Goal: Find specific page/section: Find specific page/section

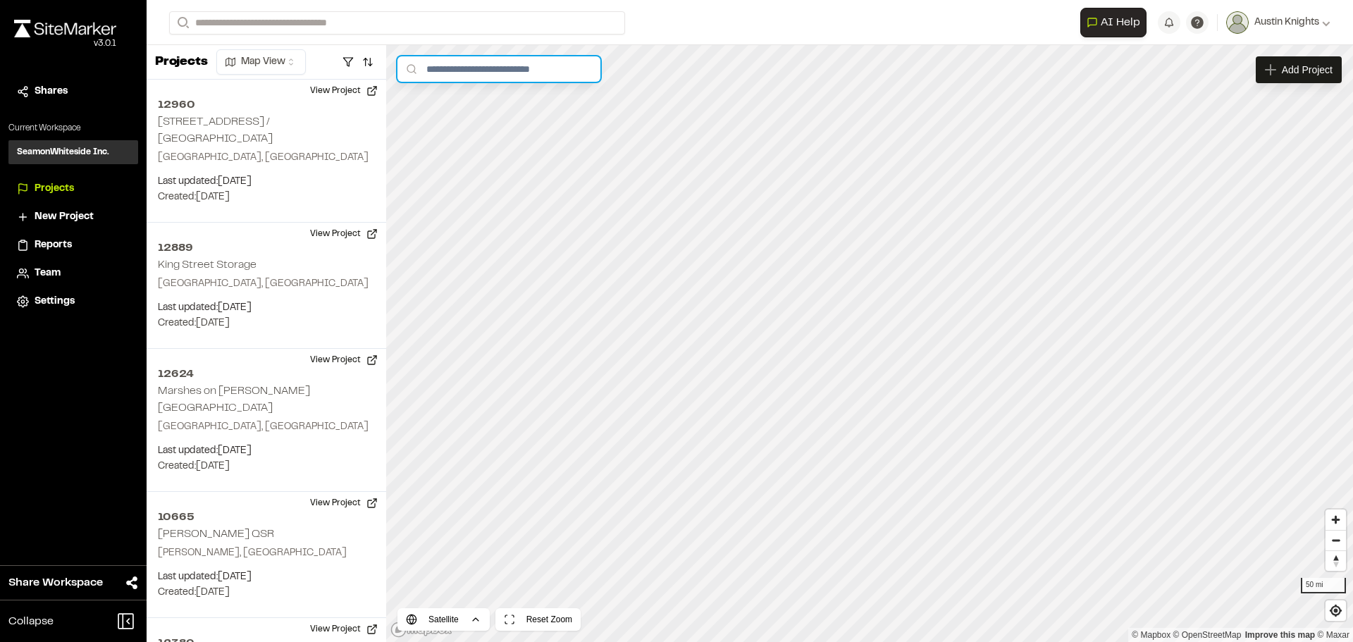
click at [520, 67] on input "text" at bounding box center [498, 68] width 203 height 25
type input "*****"
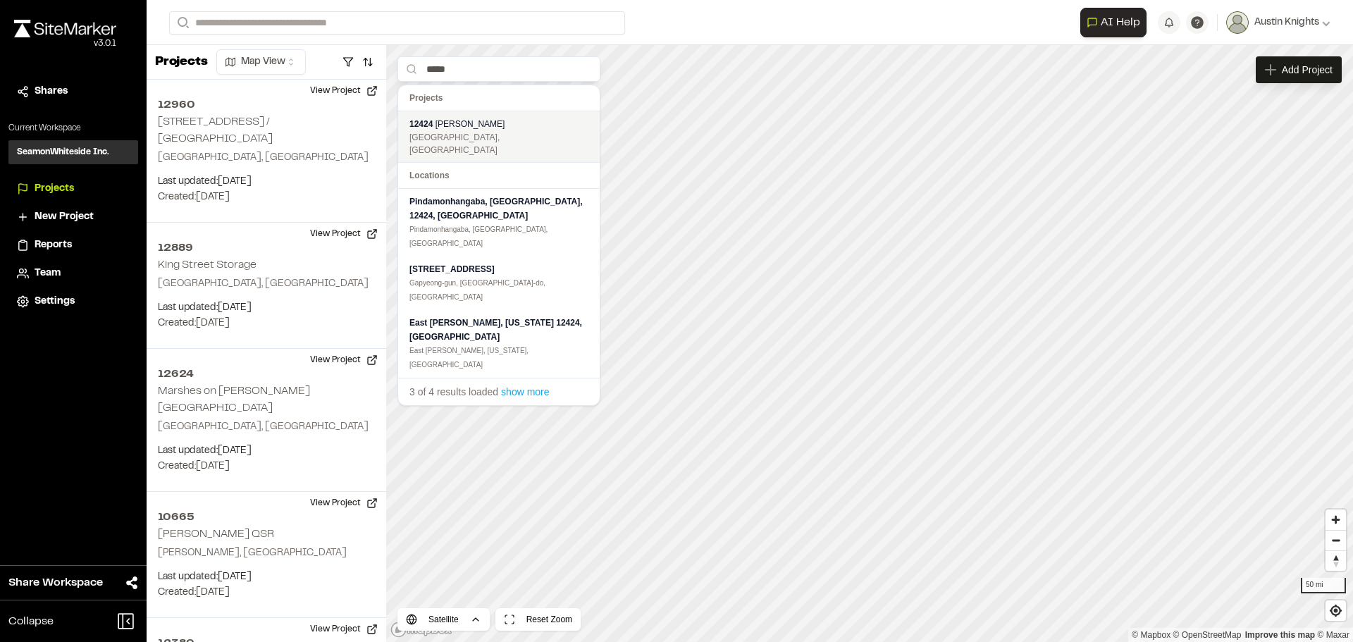
click at [499, 119] on div "[STREET_ADDRESS][PERSON_NAME]" at bounding box center [498, 124] width 179 height 14
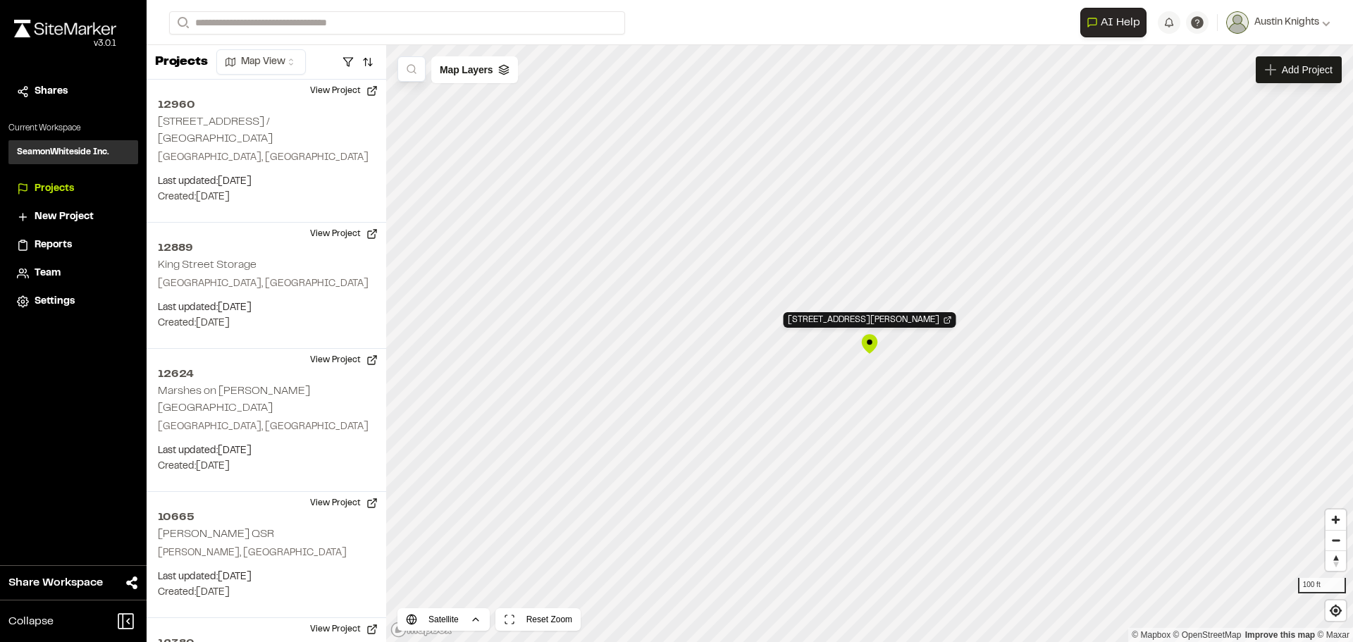
scroll to position [6286, 0]
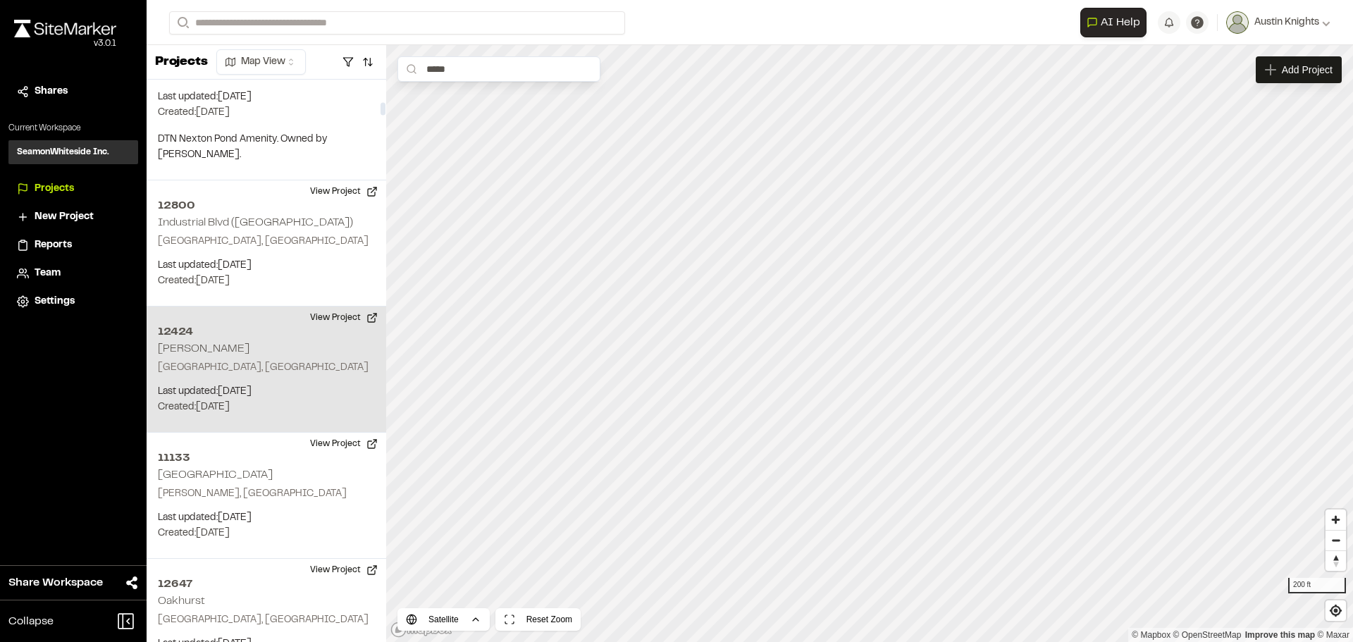
click at [266, 307] on div "[STREET_ADDRESS][PERSON_NAME] Last updated: [DATE] Budget: $ Created: [DATE] Pr…" at bounding box center [267, 370] width 240 height 126
click at [371, 307] on button "View Project" at bounding box center [344, 318] width 85 height 23
